Goal: Use online tool/utility: Utilize a website feature to perform a specific function

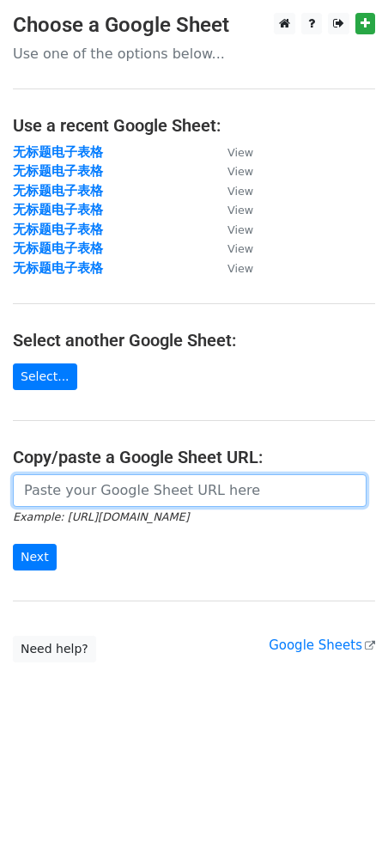
click at [107, 494] on input "url" at bounding box center [190, 490] width 354 height 33
paste input "[URL][DOMAIN_NAME]"
type input "[URL][DOMAIN_NAME]"
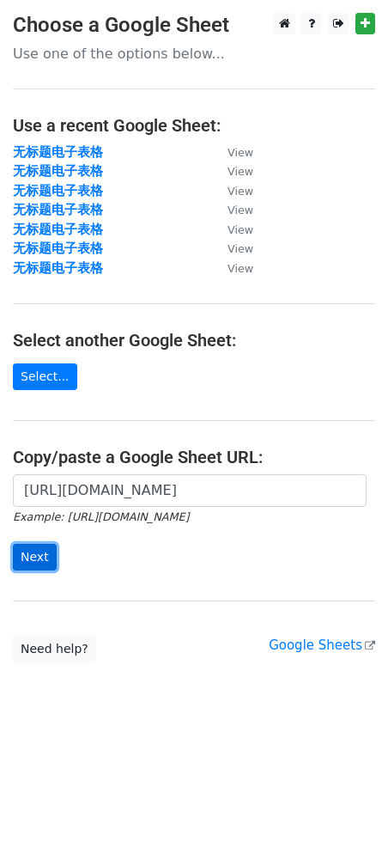
click at [29, 551] on input "Next" at bounding box center [35, 557] width 44 height 27
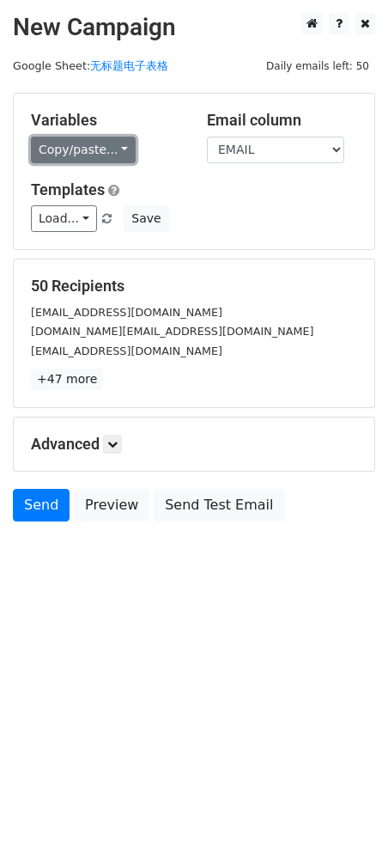
click at [61, 154] on link "Copy/paste..." at bounding box center [83, 150] width 105 height 27
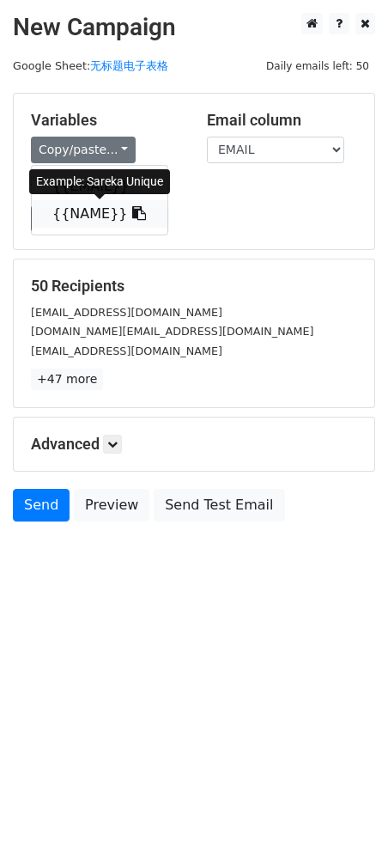
click at [66, 210] on link "{{NAME}}" at bounding box center [100, 213] width 136 height 27
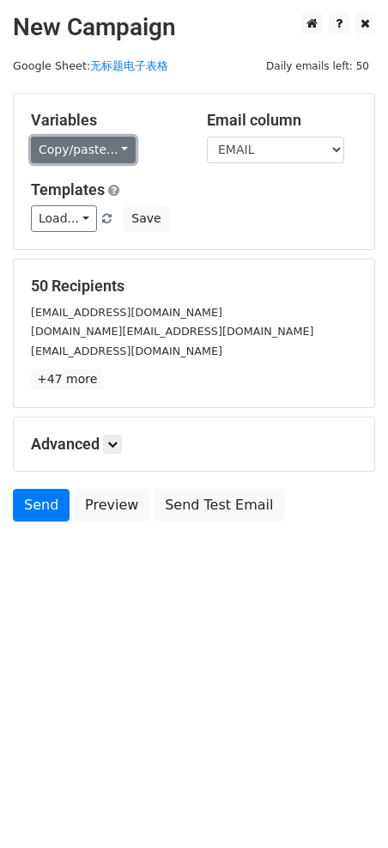
click at [110, 141] on link "Copy/paste..." at bounding box center [83, 150] width 105 height 27
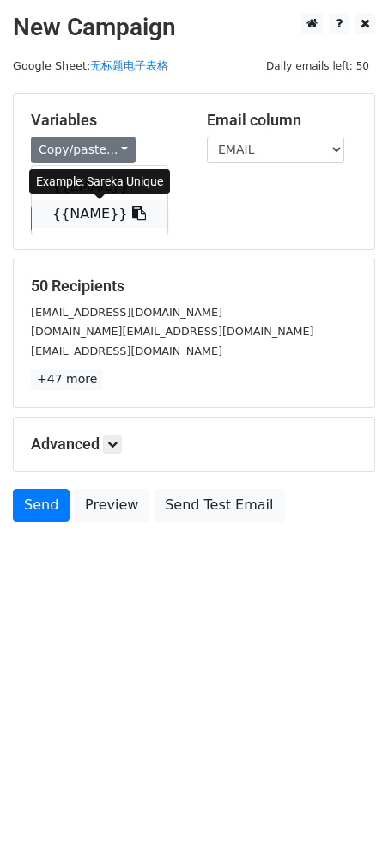
click at [98, 217] on link "{{NAME}}" at bounding box center [100, 213] width 136 height 27
